Goal: Navigation & Orientation: Find specific page/section

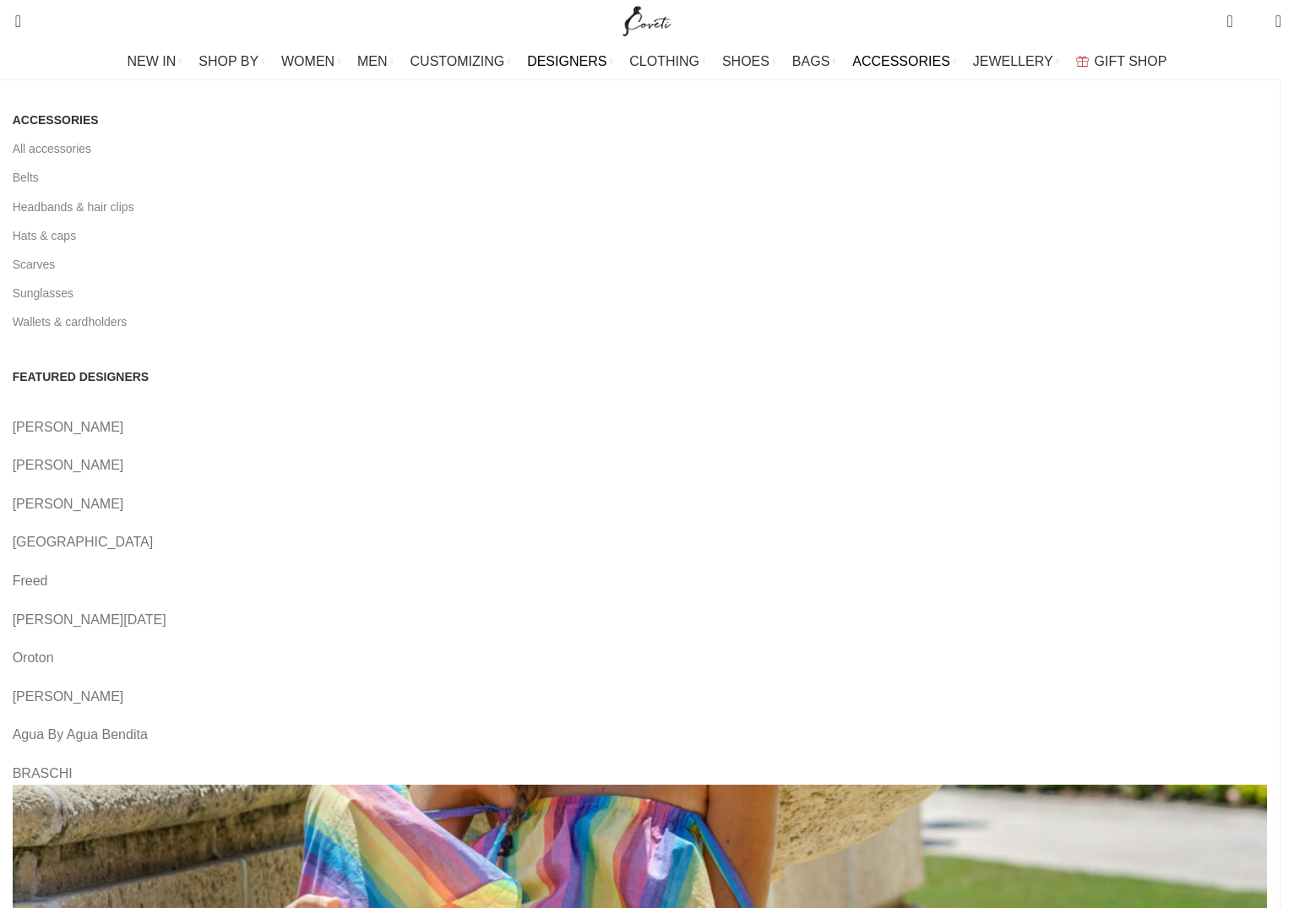
click at [884, 57] on span "ACCESSORIES" at bounding box center [901, 61] width 98 height 16
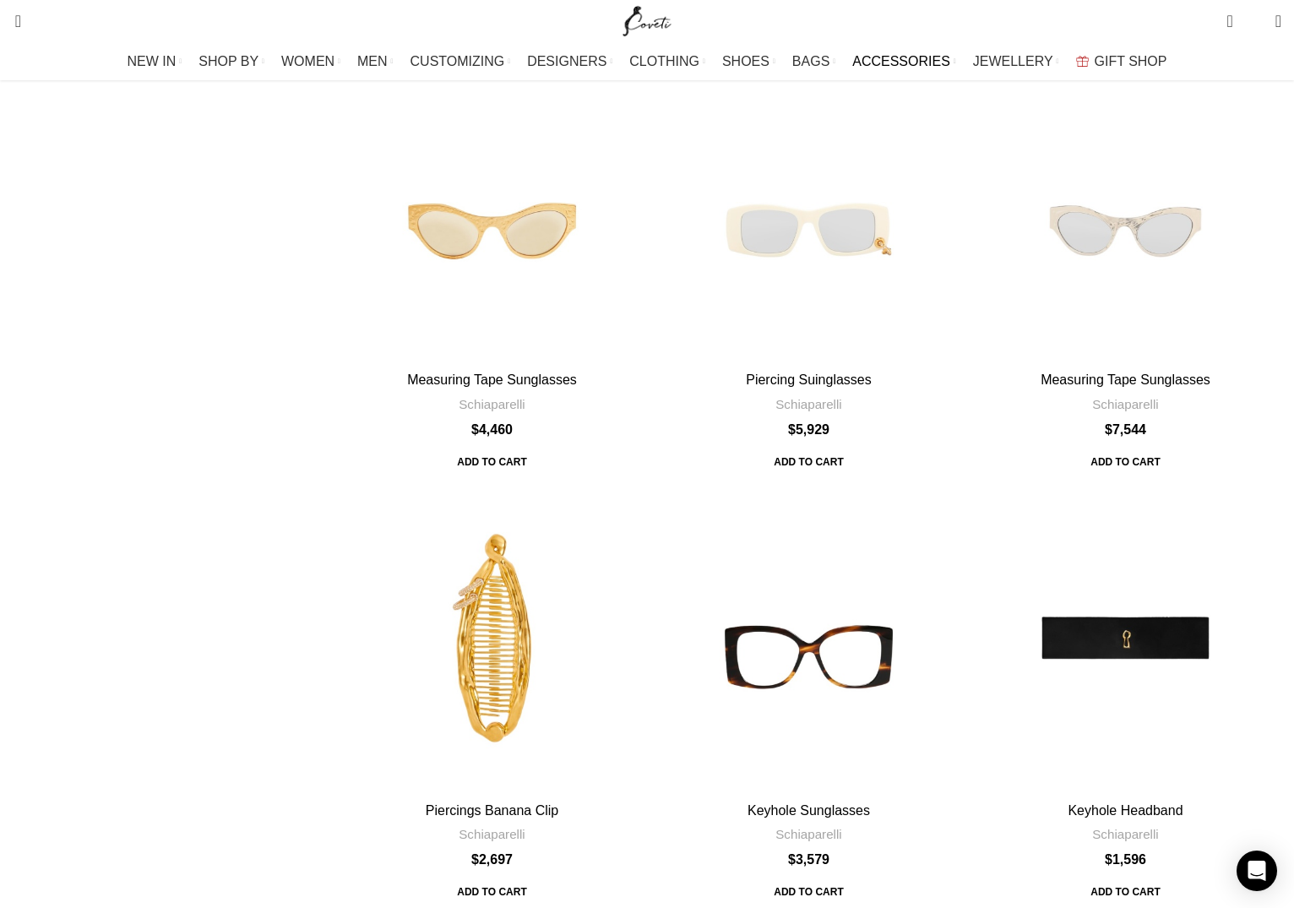
scroll to position [1379, 0]
